Goal: Navigation & Orientation: Find specific page/section

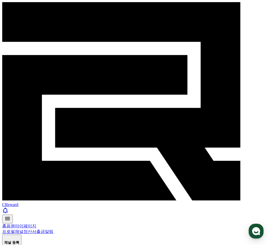
drag, startPoint x: 0, startPoint y: 0, endPoint x: 31, endPoint y: 35, distance: 46.8
click at [24, 230] on link "채널" at bounding box center [19, 232] width 9 height 5
click at [6, 224] on link "홈" at bounding box center [4, 226] width 4 height 5
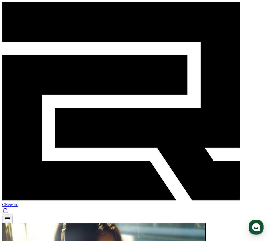
click at [10, 217] on icon at bounding box center [7, 218] width 5 height 3
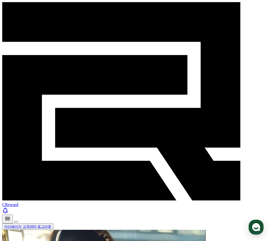
click at [22, 225] on link "마이페이지" at bounding box center [12, 227] width 17 height 4
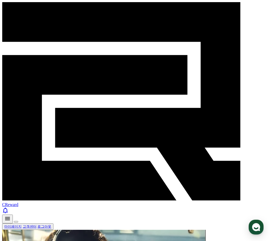
select select "**********"
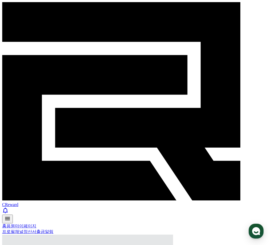
click at [24, 230] on link "채널" at bounding box center [19, 232] width 9 height 5
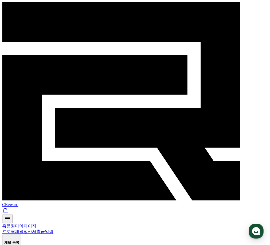
click at [36, 230] on link "정산서" at bounding box center [30, 232] width 13 height 5
click at [45, 230] on link "출금" at bounding box center [40, 232] width 9 height 5
click at [53, 230] on link "알림" at bounding box center [49, 232] width 9 height 5
click at [16, 230] on link "대시보드" at bounding box center [10, 232] width 17 height 5
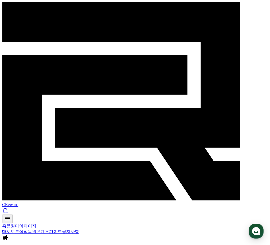
click at [6, 224] on link "홈" at bounding box center [4, 226] width 4 height 5
